Goal: Find specific page/section

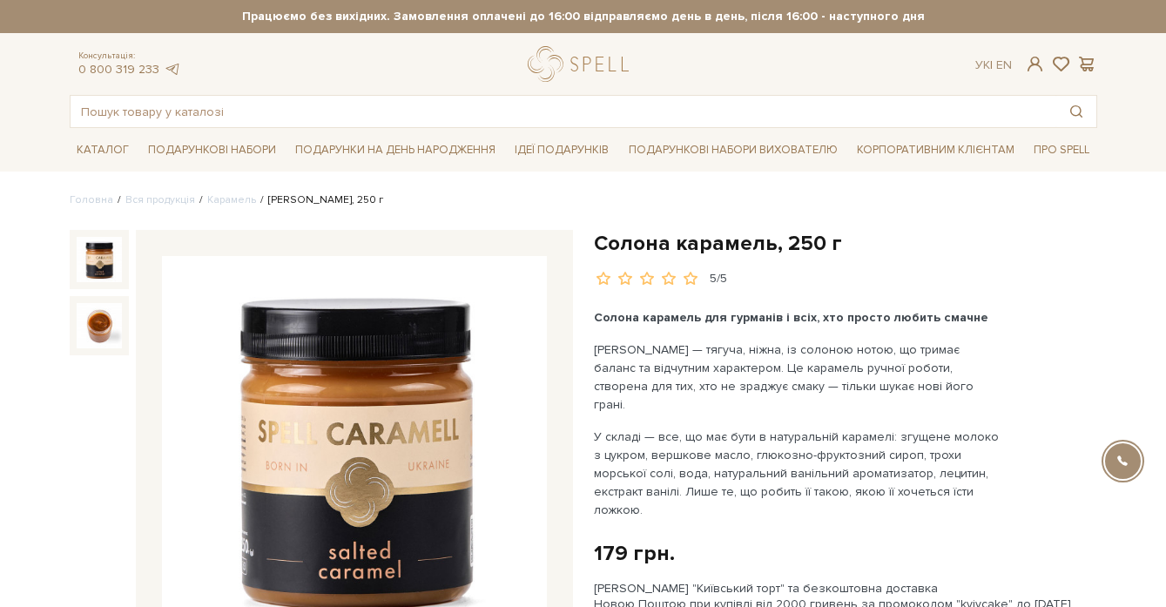
click at [420, 123] on input "text" at bounding box center [563, 111] width 985 height 31
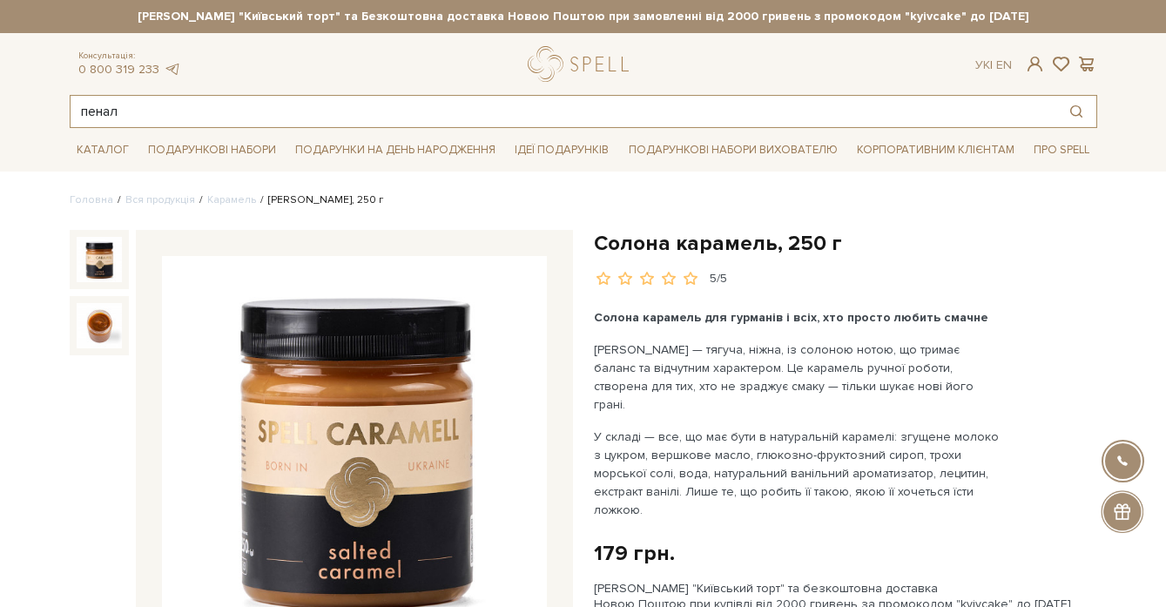
click at [299, 118] on input "пенал" at bounding box center [563, 111] width 985 height 31
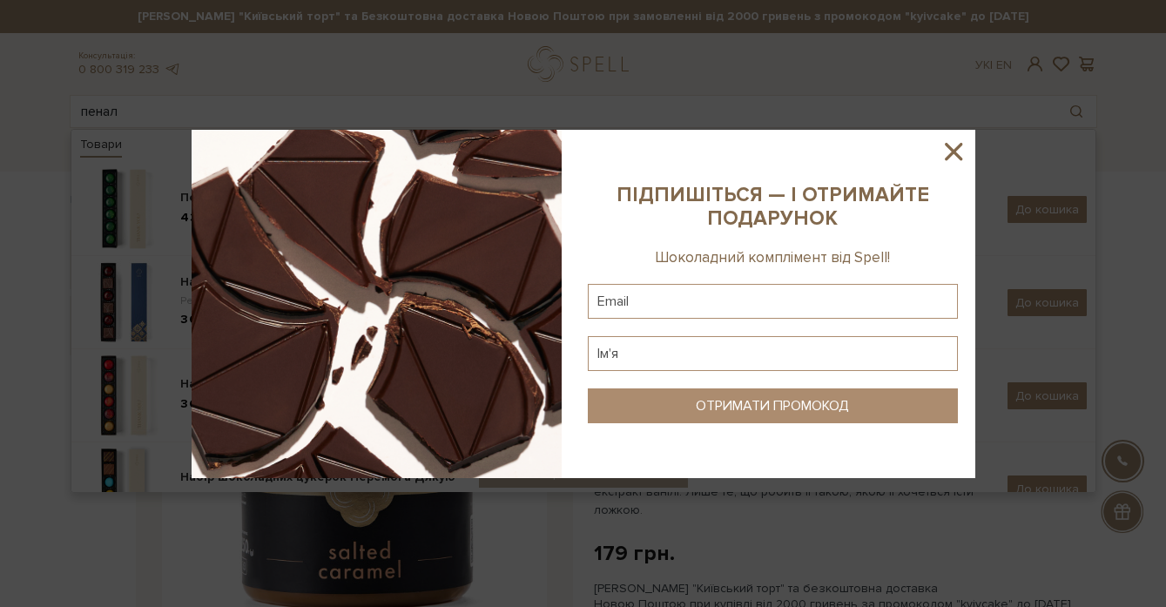
click at [960, 156] on icon at bounding box center [953, 152] width 30 height 30
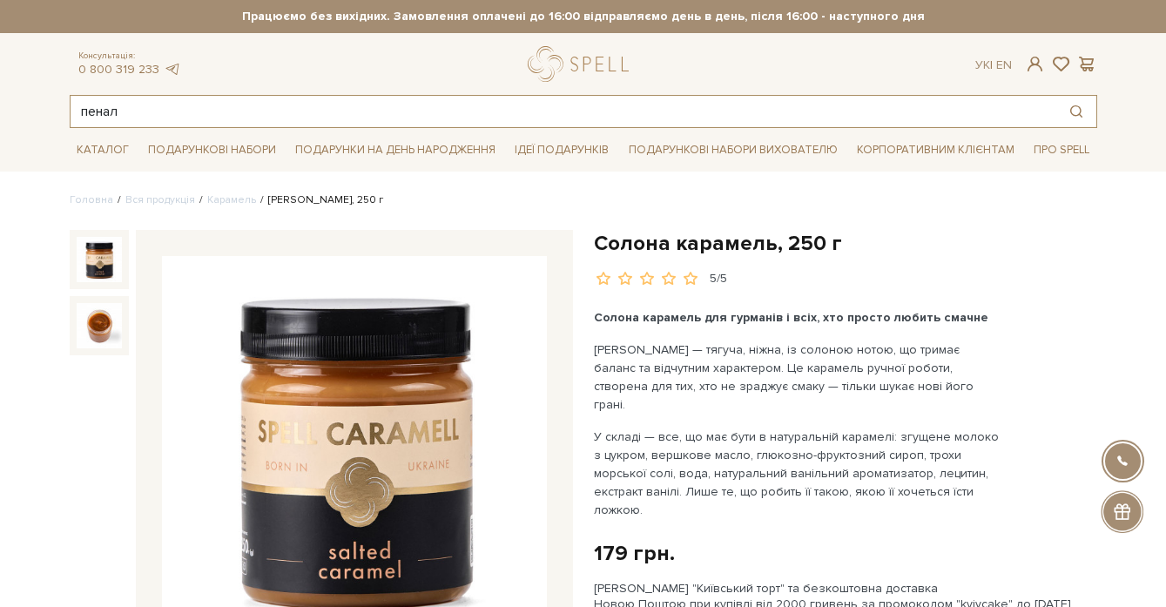
click at [690, 117] on input "пенал" at bounding box center [563, 111] width 985 height 31
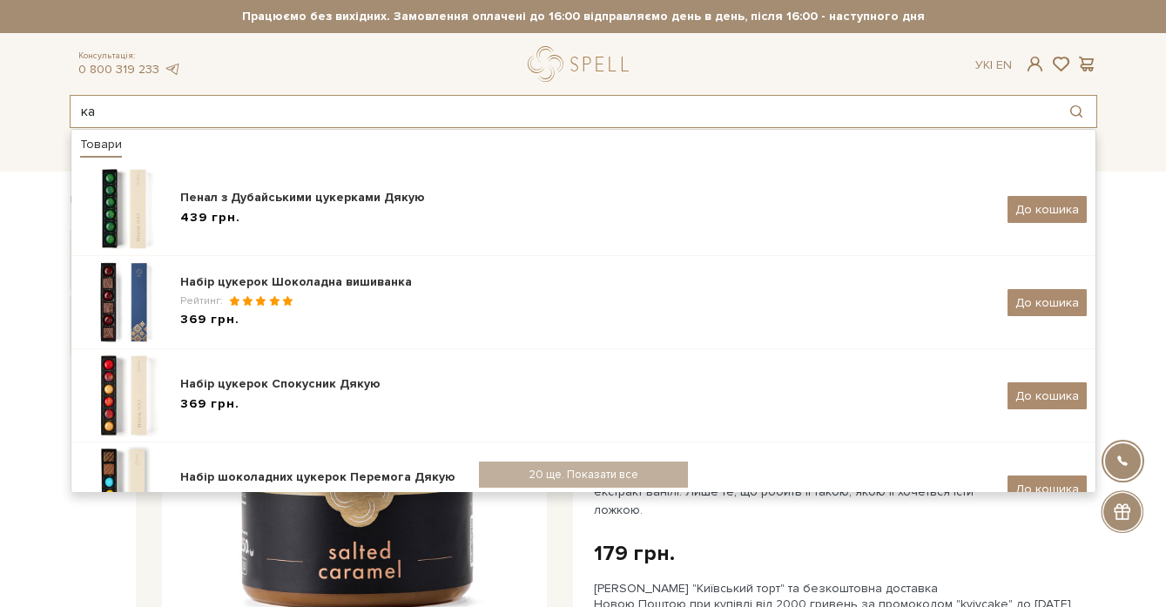
type input "к"
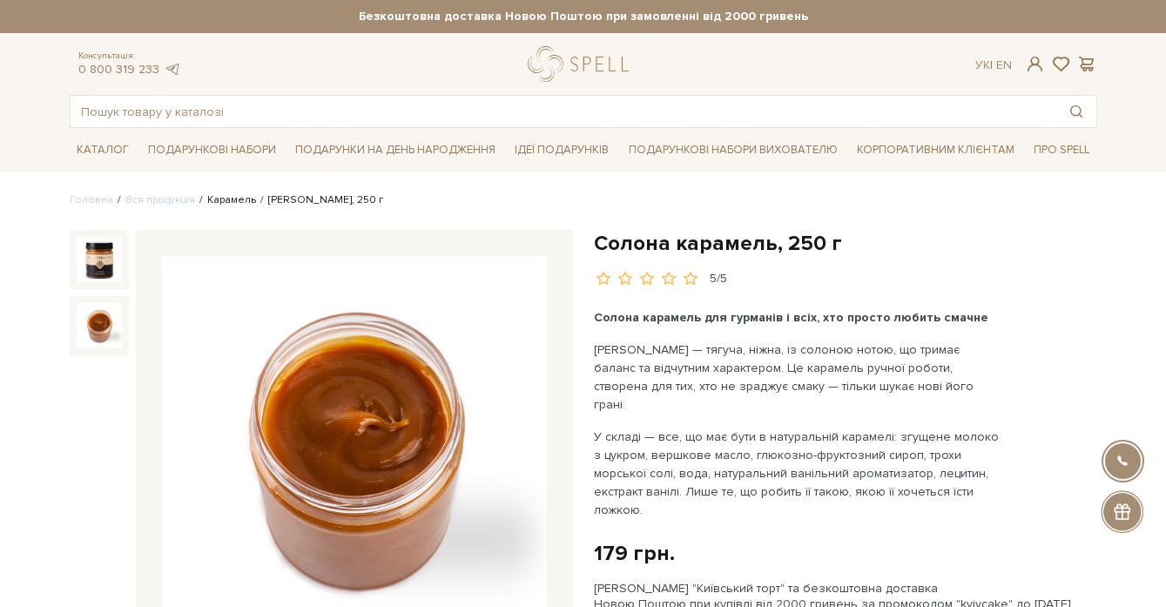
click at [210, 197] on link "Карамель" at bounding box center [231, 199] width 49 height 13
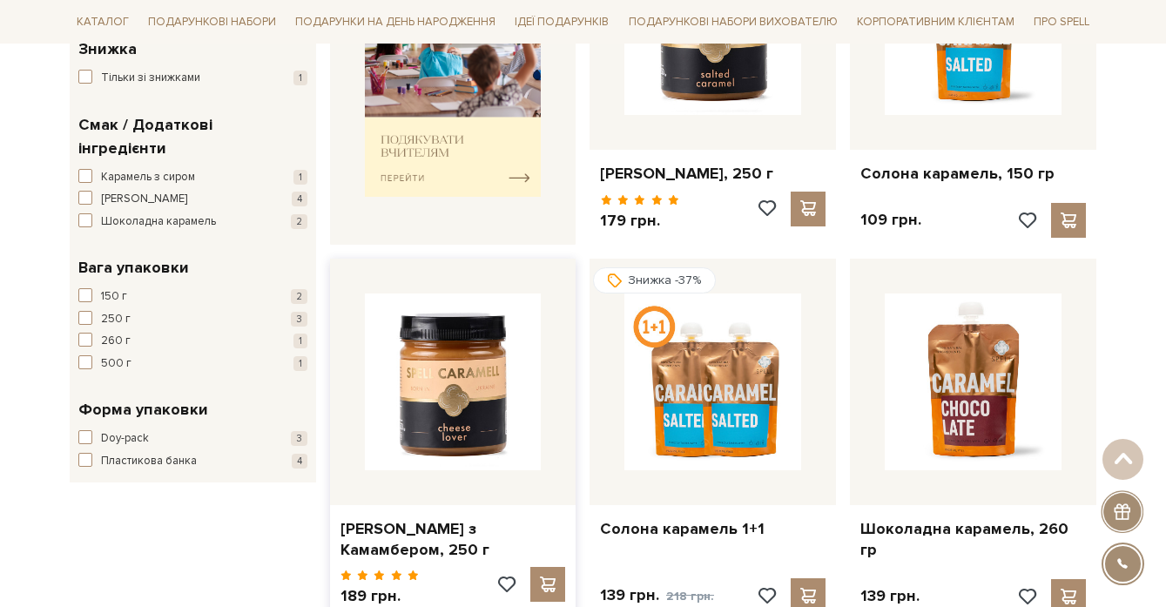
scroll to position [460, 0]
